Goal: Navigation & Orientation: Understand site structure

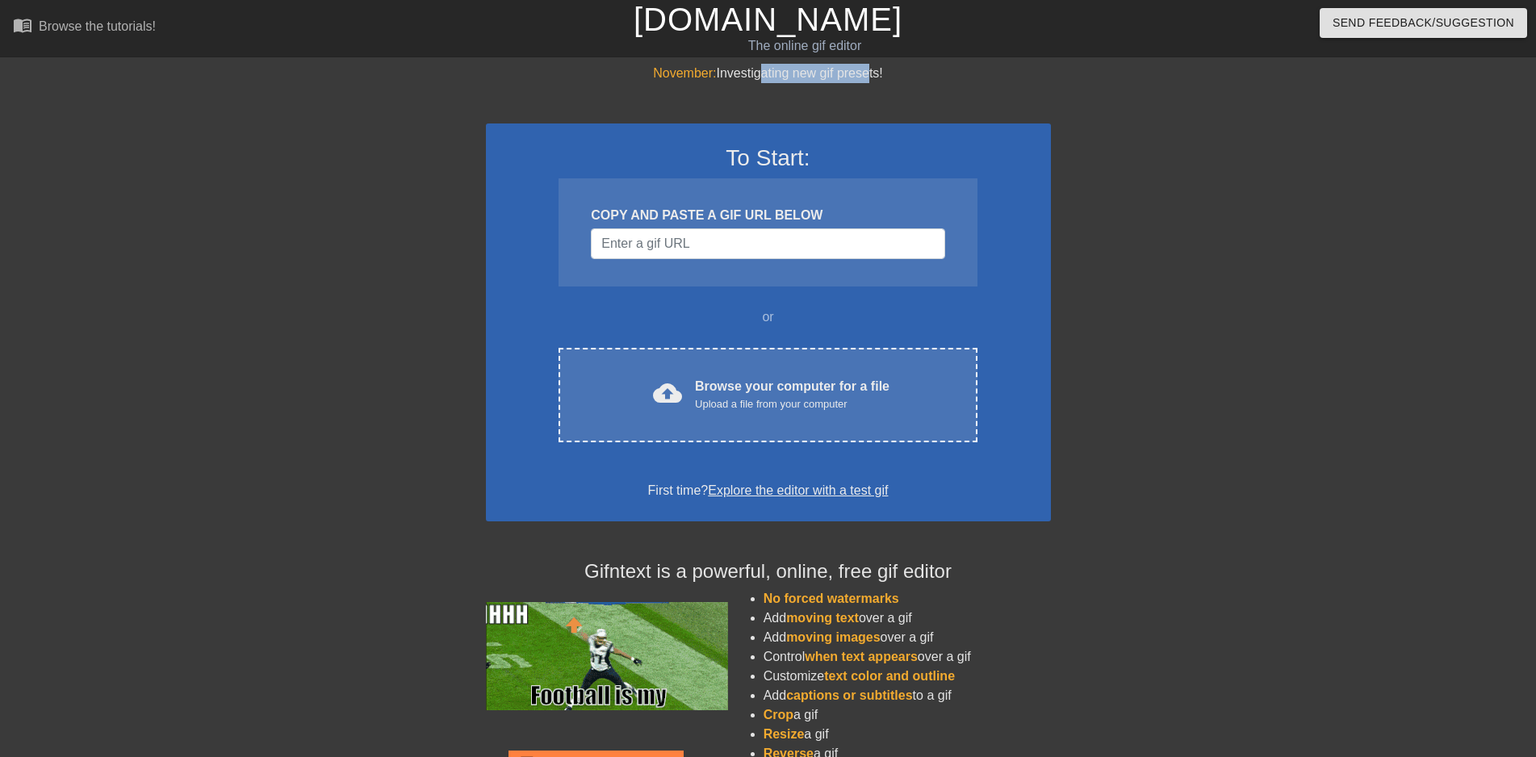
drag, startPoint x: 760, startPoint y: 74, endPoint x: 901, endPoint y: 80, distance: 140.6
click at [882, 79] on div "November: Investigating new gif presets!" at bounding box center [768, 73] width 565 height 19
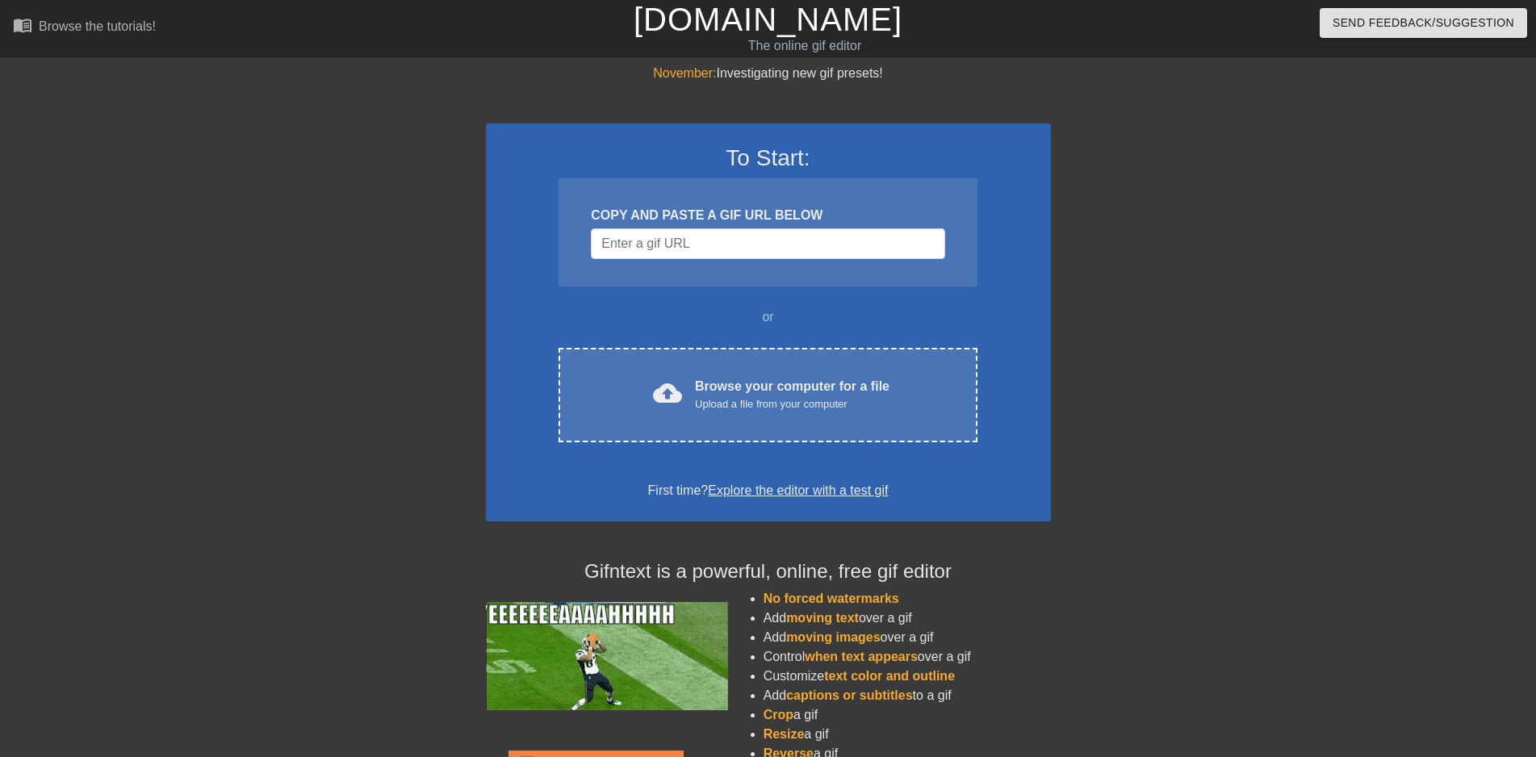
click at [904, 80] on div "November: Investigating new gif presets!" at bounding box center [768, 73] width 565 height 19
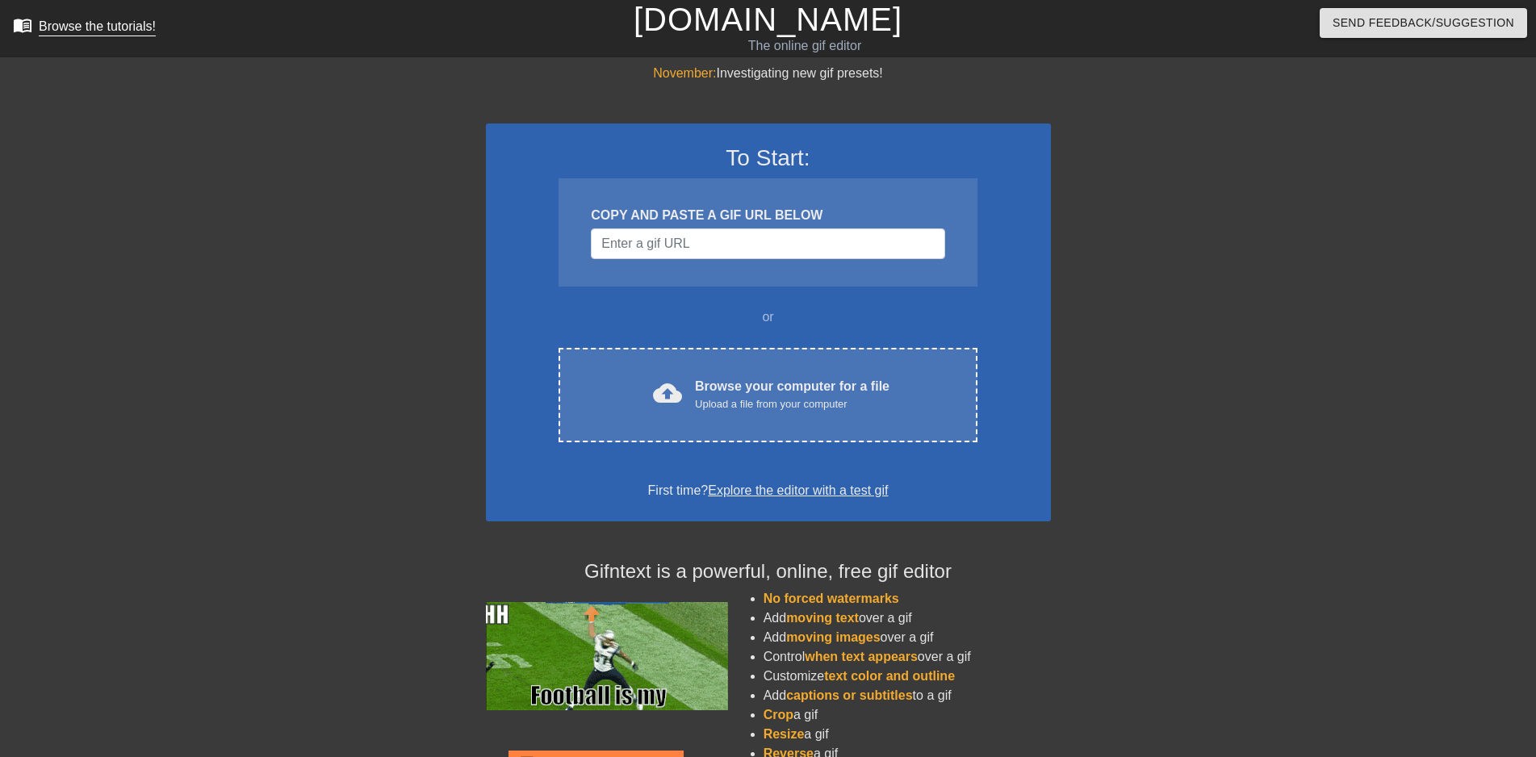
click at [117, 30] on div "Browse the tutorials!" at bounding box center [97, 26] width 117 height 14
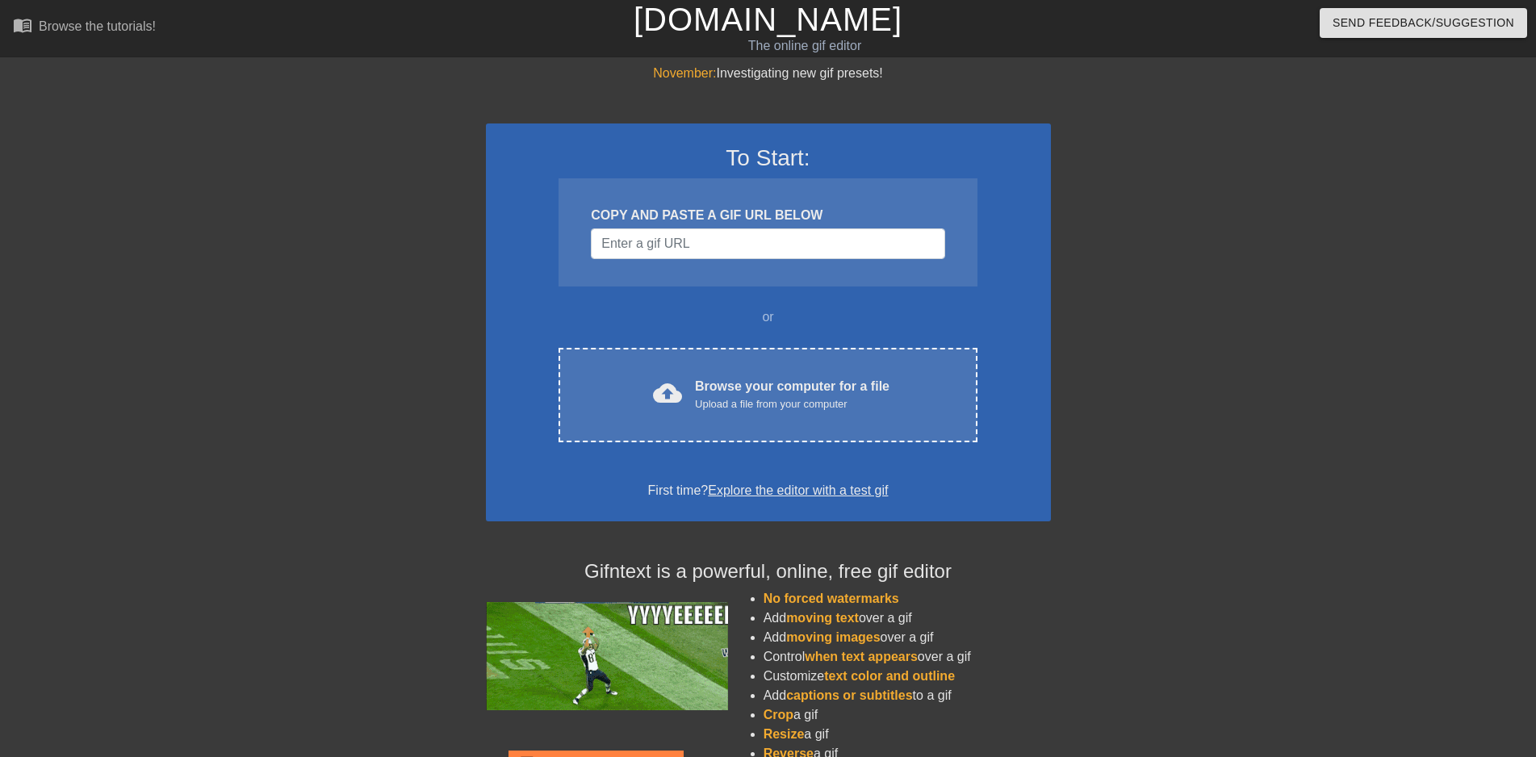
click at [810, 18] on link "[DOMAIN_NAME]" at bounding box center [768, 20] width 269 height 36
